Goal: Task Accomplishment & Management: Complete application form

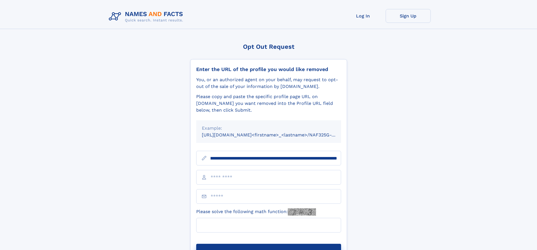
scroll to position [0, 65]
type input "**********"
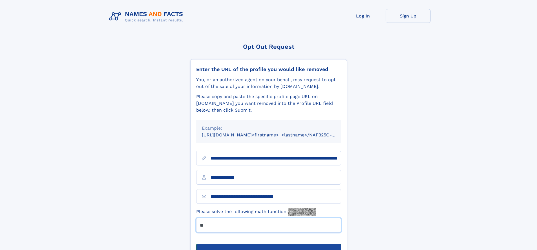
type input "**"
click at [268, 244] on button "Submit Opt Out Request" at bounding box center [268, 253] width 145 height 18
